Goal: Transaction & Acquisition: Purchase product/service

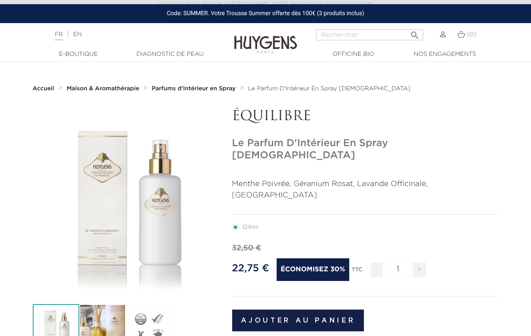
scroll to position [42, 0]
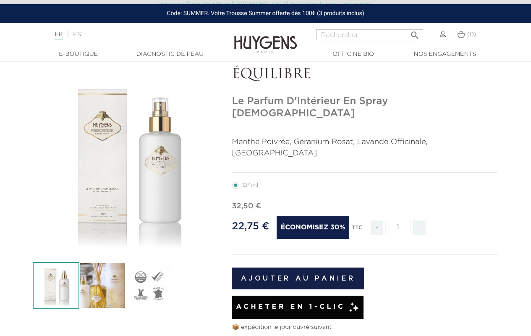
click at [398, 220] on input "1" at bounding box center [398, 227] width 25 height 15
type input "1"
click at [298, 268] on button "Ajouter au panier" at bounding box center [298, 279] width 132 height 22
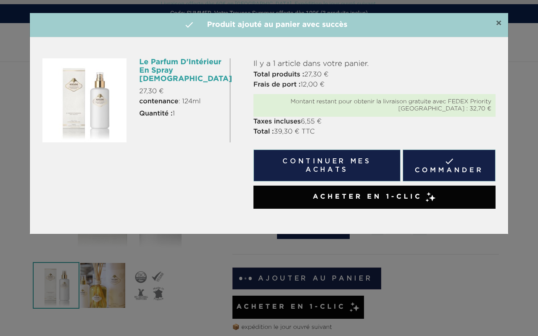
click at [498, 24] on span "×" at bounding box center [498, 23] width 6 height 10
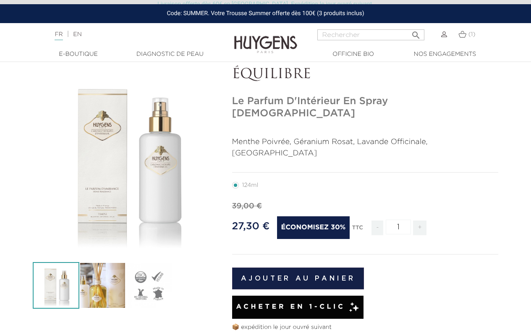
click at [472, 34] on span "(1)" at bounding box center [472, 35] width 7 height 6
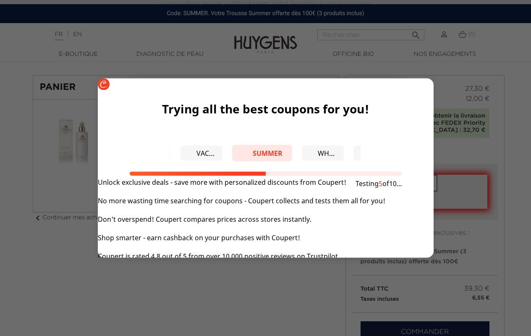
scroll to position [42, 0]
